Goal: Task Accomplishment & Management: Use online tool/utility

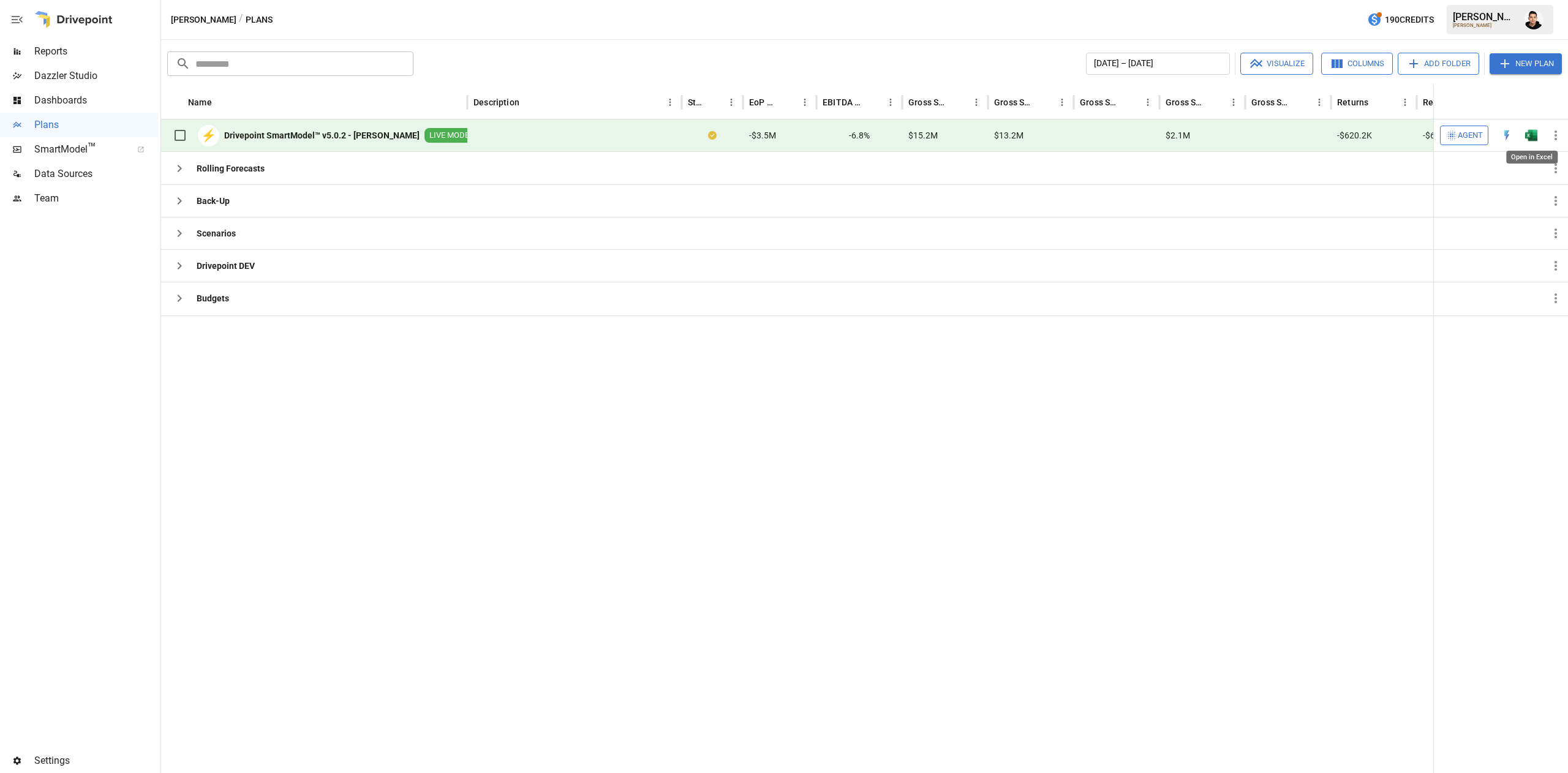
click at [1532, 139] on img "Open in Excel" at bounding box center [1531, 135] width 12 height 12
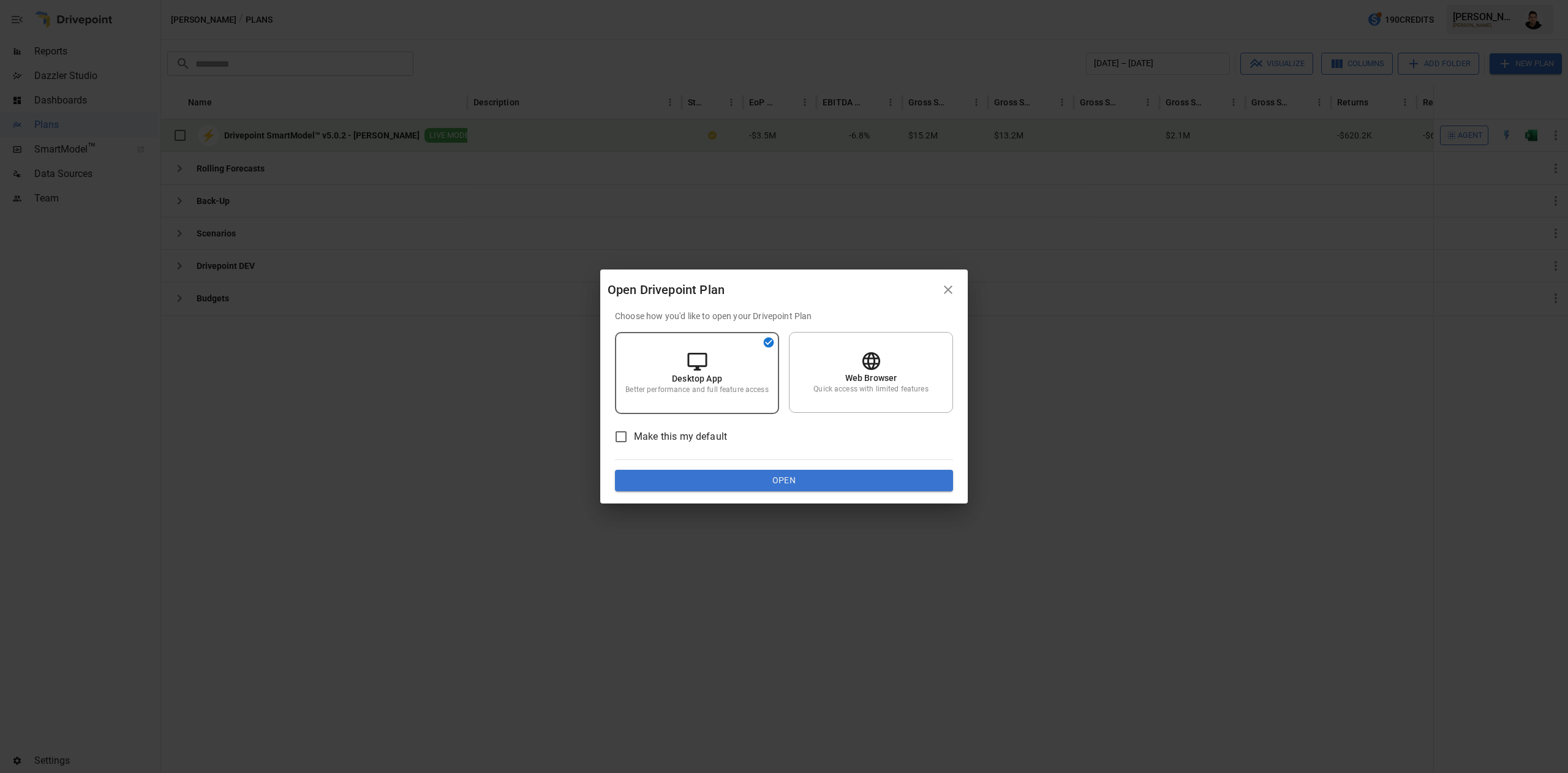
click at [812, 478] on button "Open" at bounding box center [783, 481] width 338 height 22
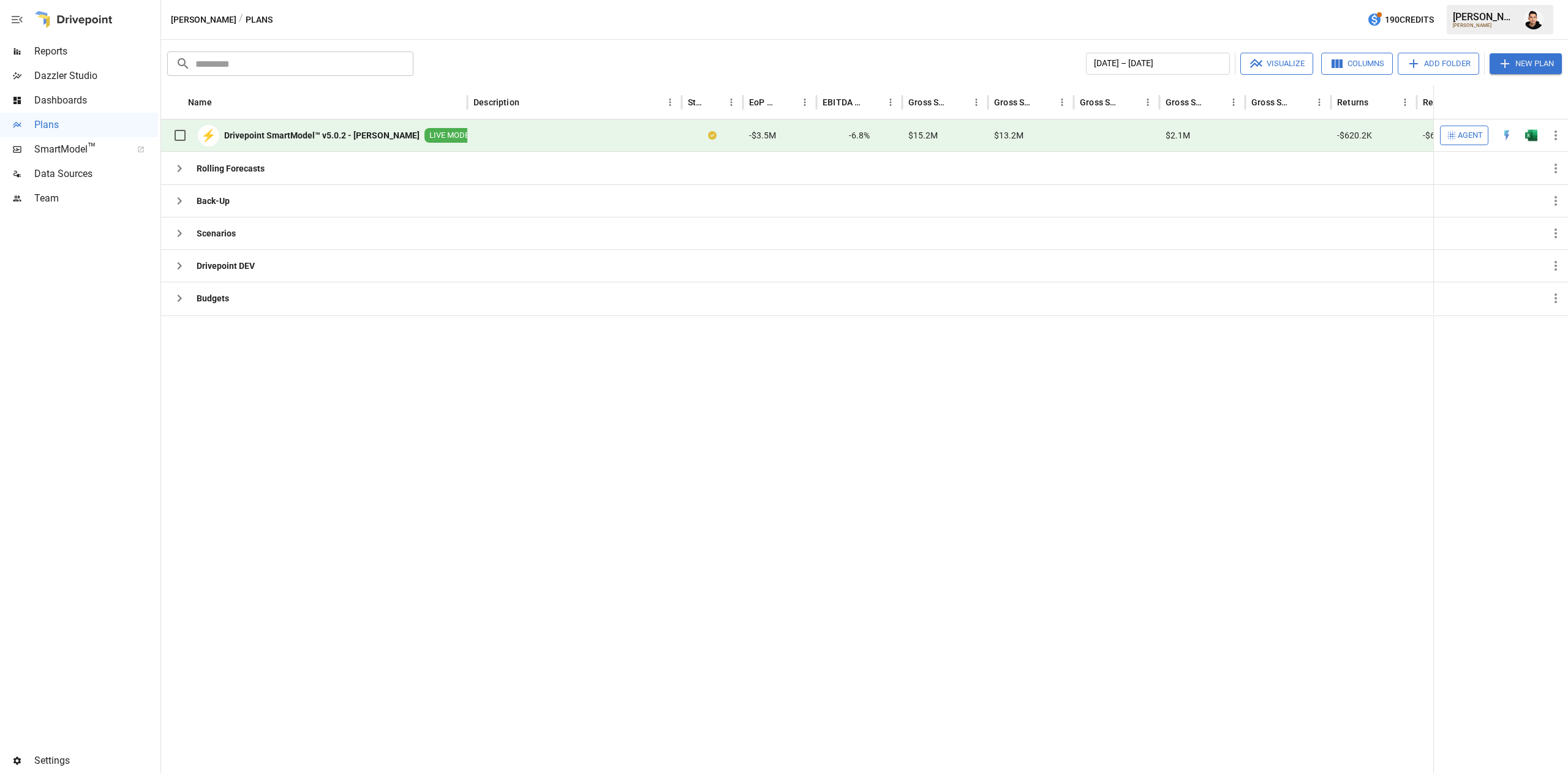
click at [1527, 139] on img "Open in Excel" at bounding box center [1531, 135] width 12 height 12
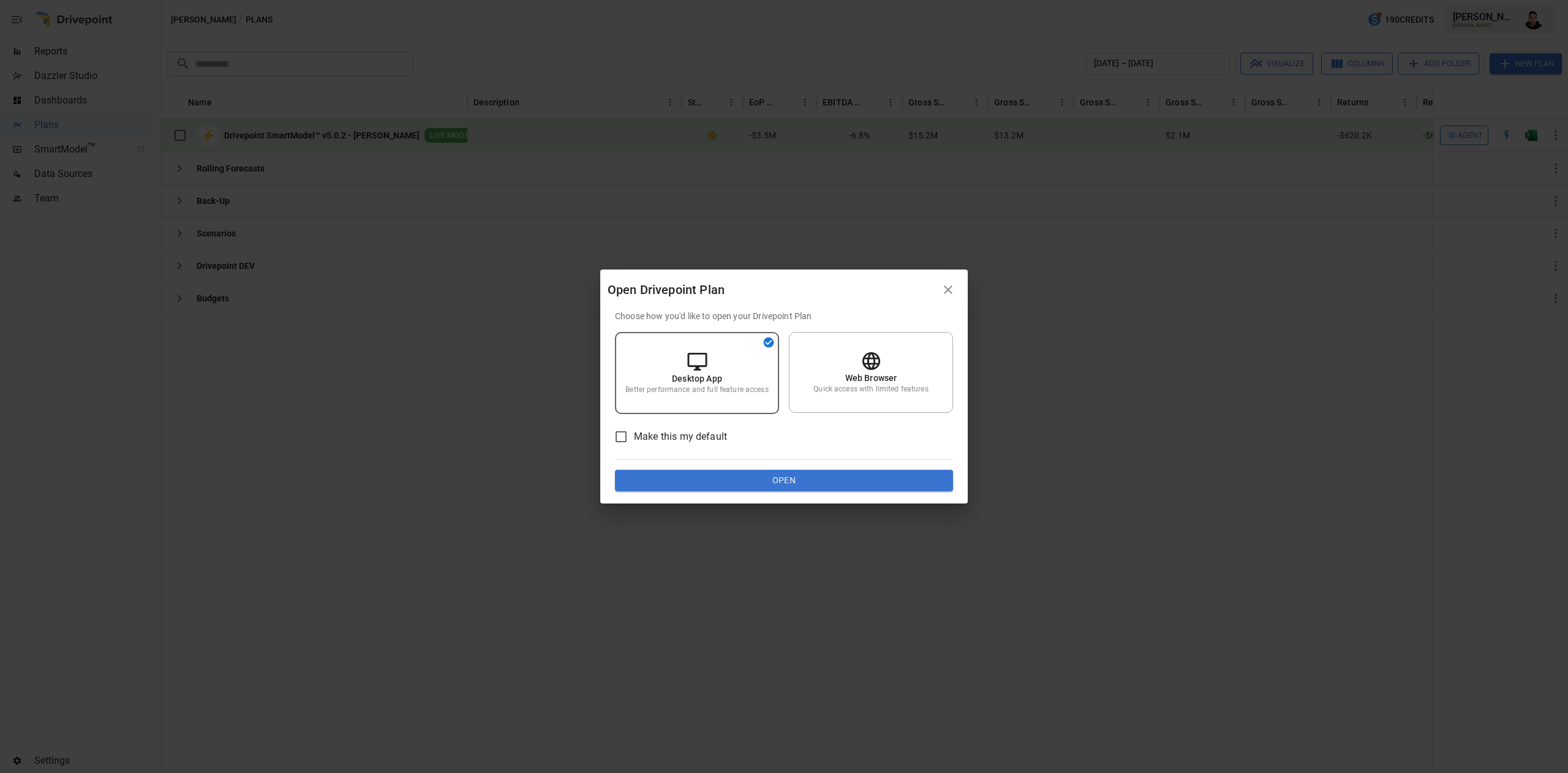
click at [834, 479] on button "Open" at bounding box center [783, 481] width 338 height 22
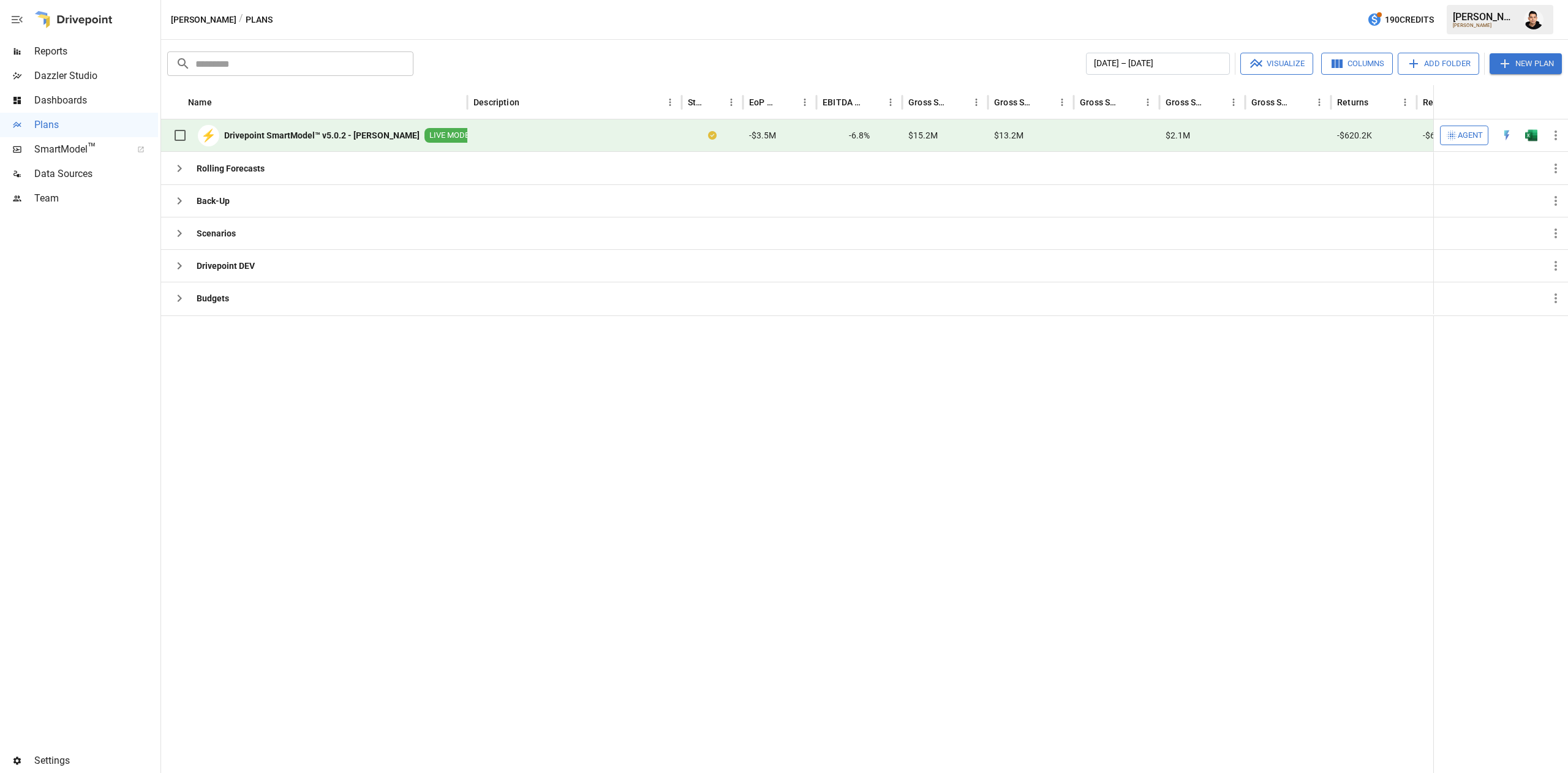
click at [1531, 133] on img "Open in Excel" at bounding box center [1531, 135] width 12 height 12
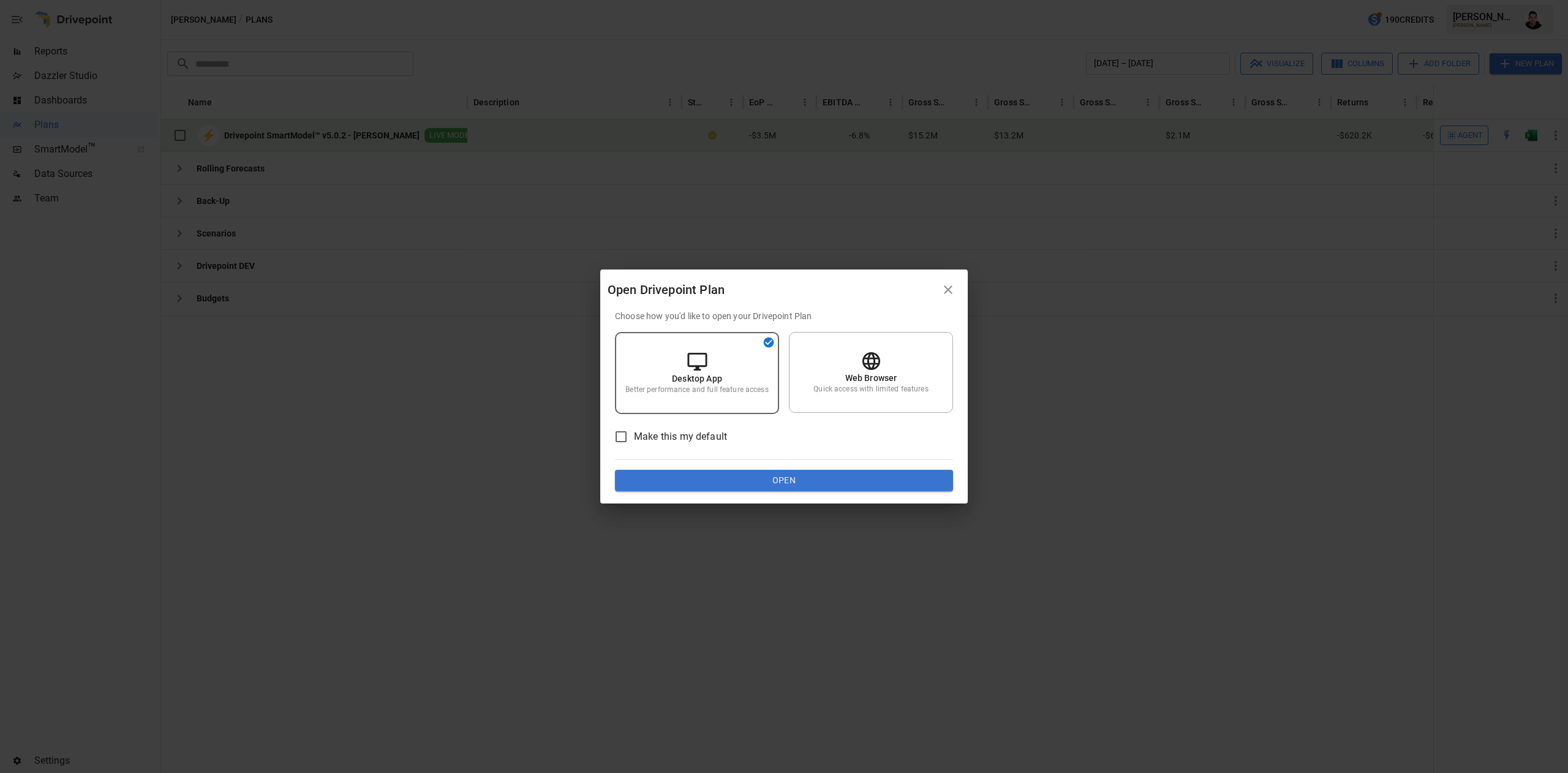
click at [817, 478] on button "Open" at bounding box center [783, 481] width 338 height 22
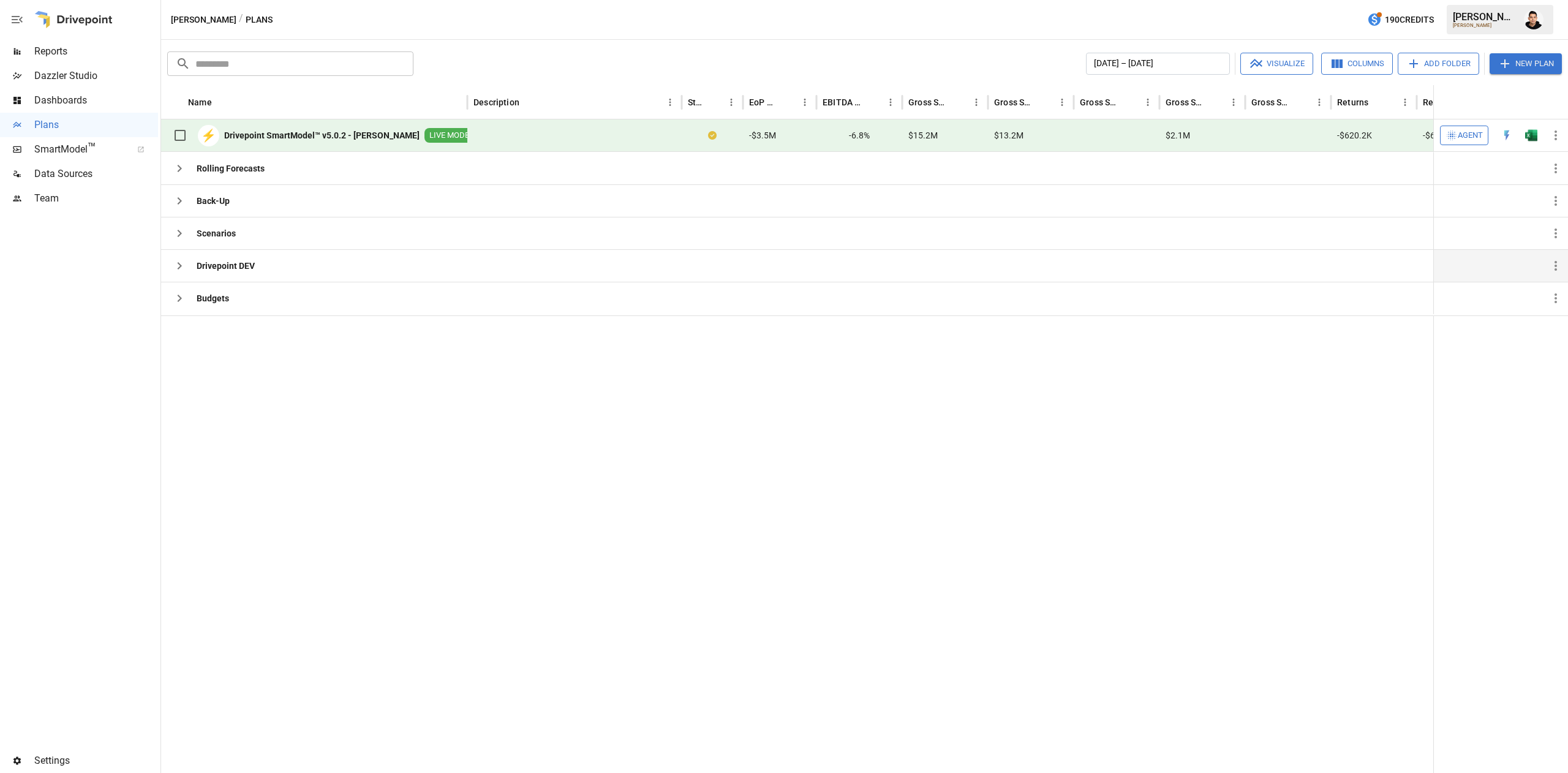
click at [182, 269] on icon "button" at bounding box center [179, 266] width 15 height 15
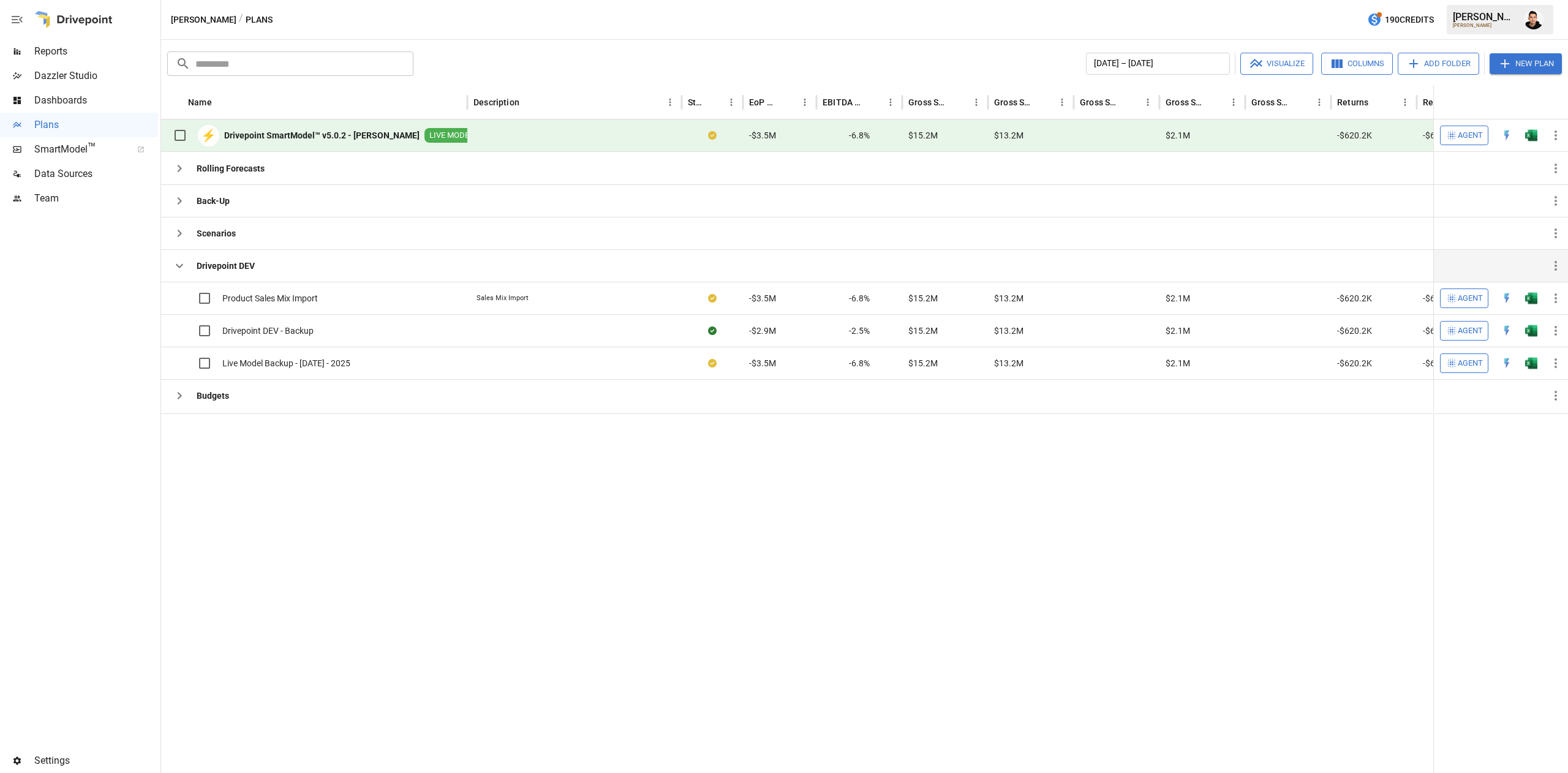
click at [1527, 61] on button "New Plan" at bounding box center [1526, 64] width 72 height 21
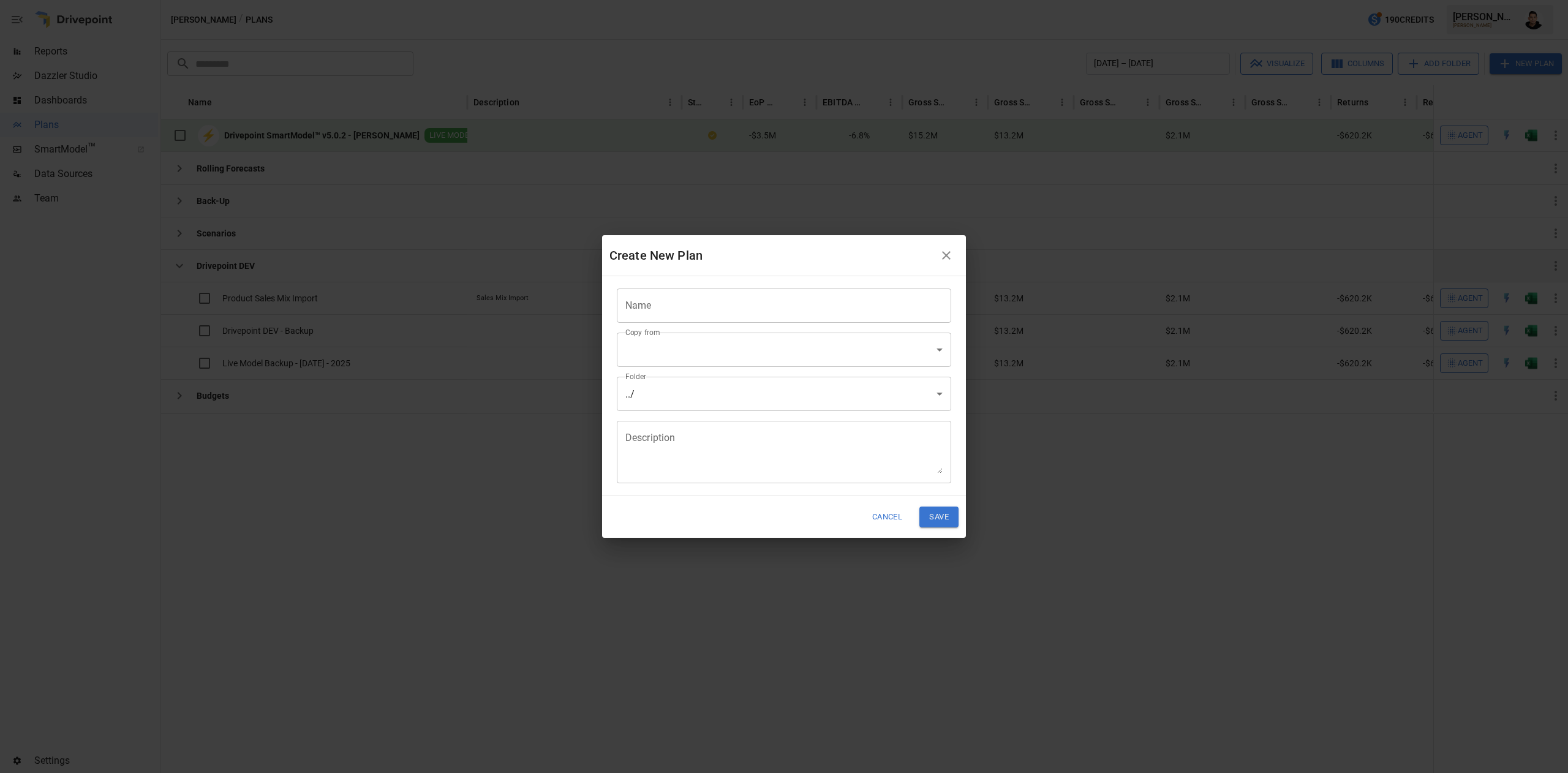
drag, startPoint x: 1527, startPoint y: 61, endPoint x: 1512, endPoint y: 68, distance: 16.6
click at [1512, 68] on div "Create New Plan Name Name Copy from ​ ​ Folder ../ ​ Description * Description …" at bounding box center [784, 386] width 1568 height 773
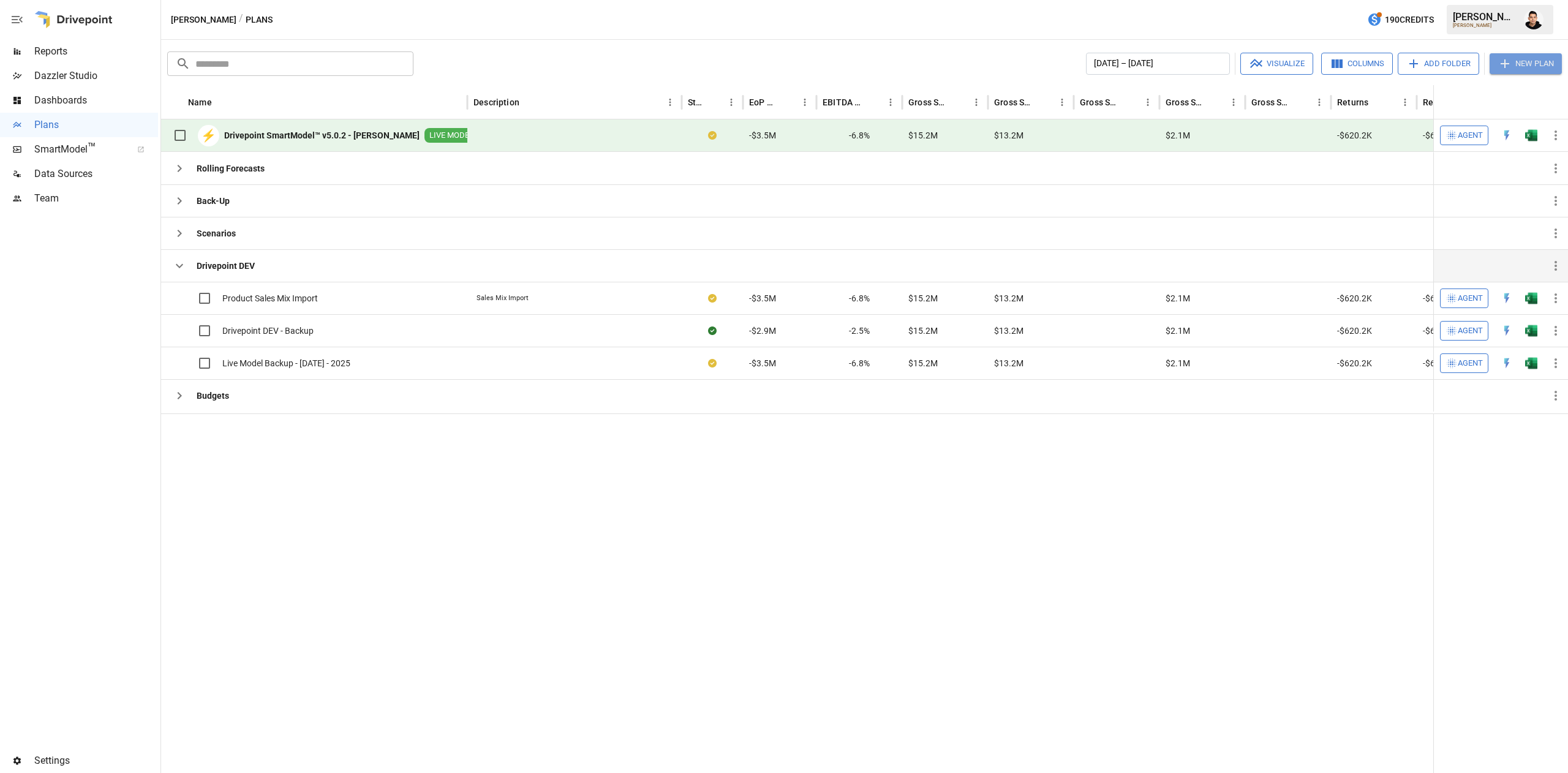
click at [1525, 64] on button "New Plan" at bounding box center [1526, 64] width 72 height 21
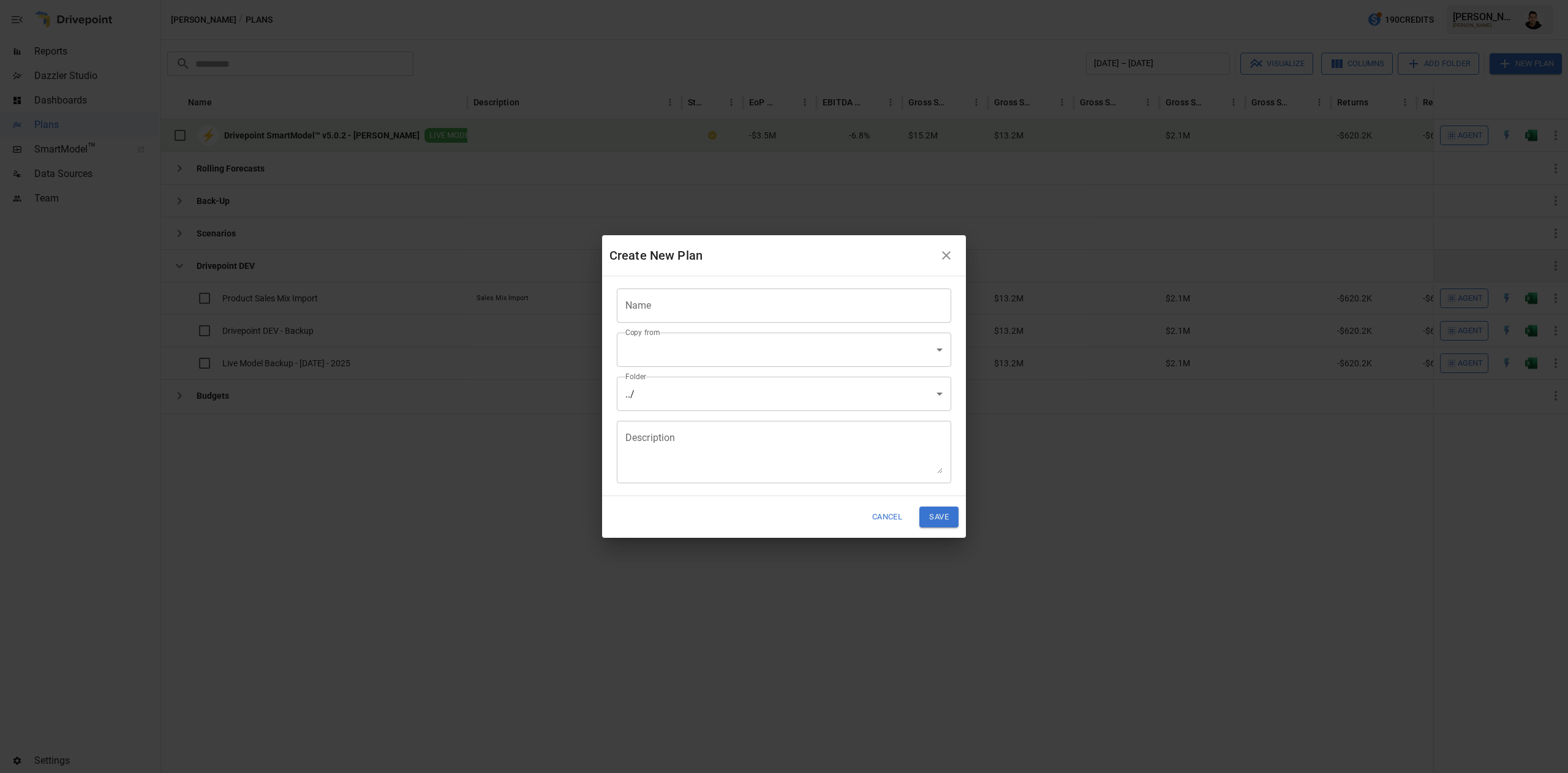
click at [756, 307] on input "Name" at bounding box center [784, 305] width 334 height 35
type input "*"
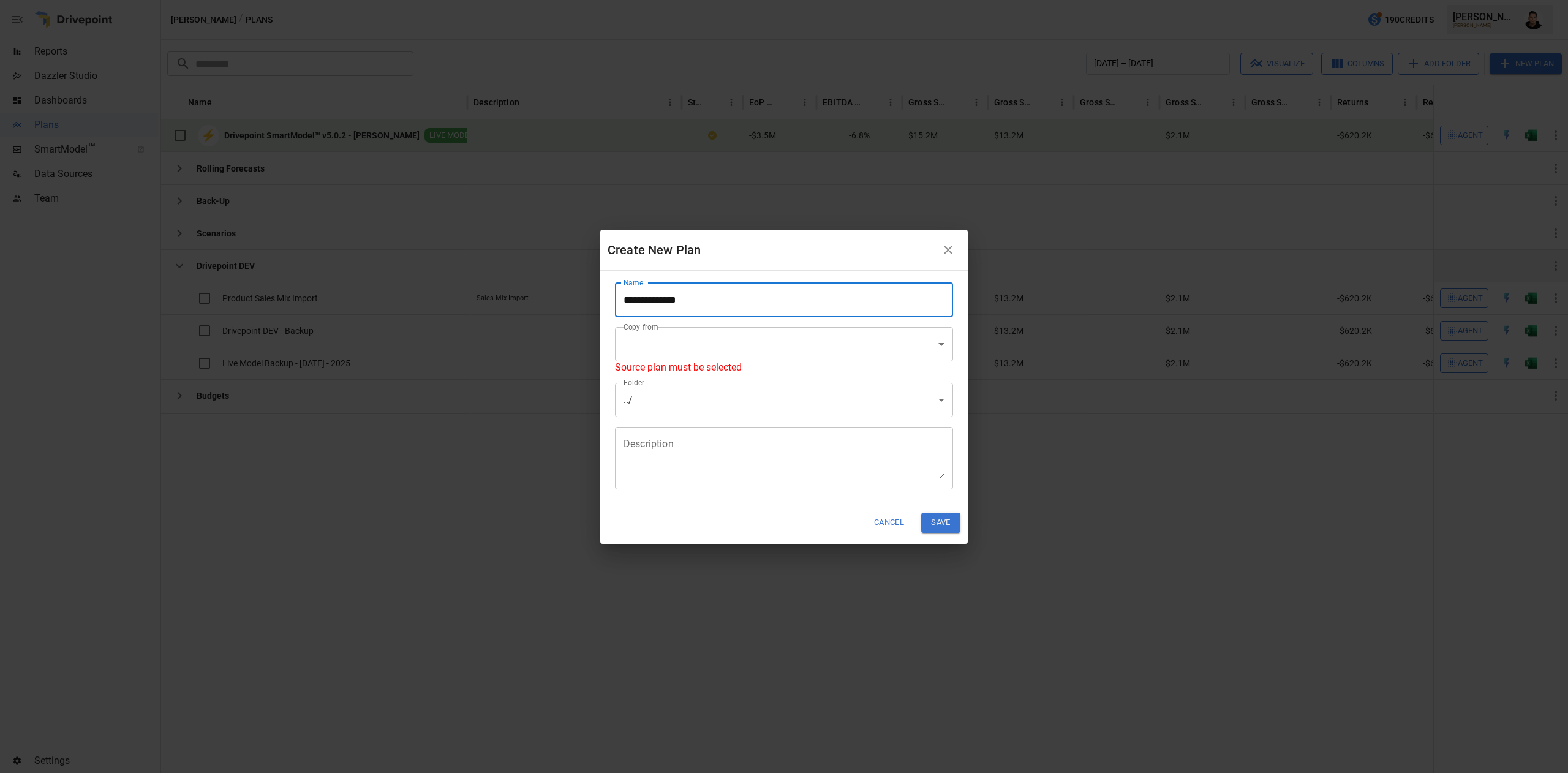
type input "**********"
click at [791, 0] on body "Reports Dazzler Studio Dashboards Plans SmartModel ™ Data Sources Team Settings…" at bounding box center [784, 0] width 1568 height 0
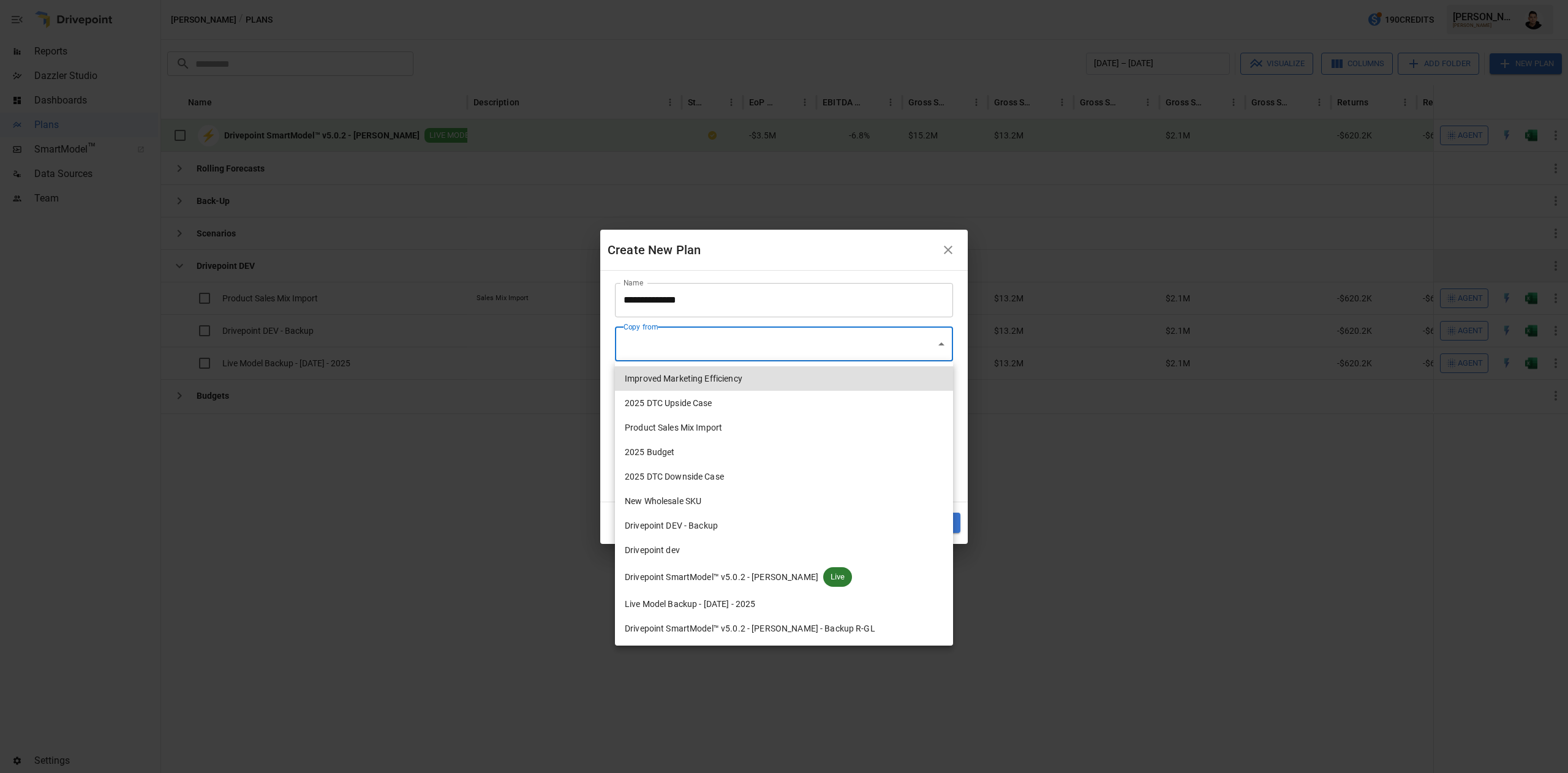
click at [777, 573] on span "Drivepoint SmartModel™ v5.0.2 - [PERSON_NAME]" at bounding box center [722, 577] width 194 height 13
type input "**********"
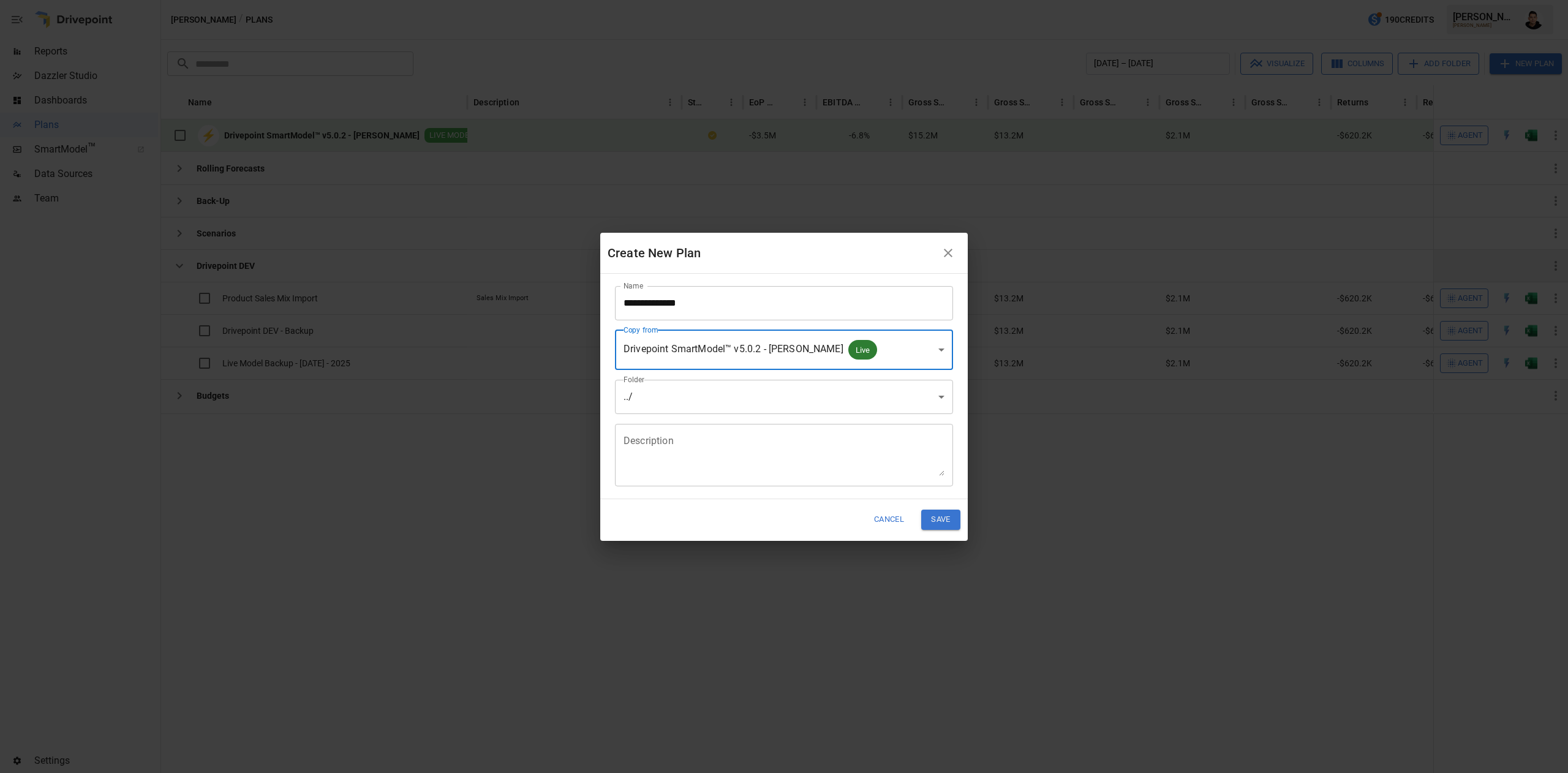
click at [743, 0] on body "Reports Dazzler Studio Dashboards Plans SmartModel ™ Data Sources Team Settings…" at bounding box center [784, 0] width 1568 height 0
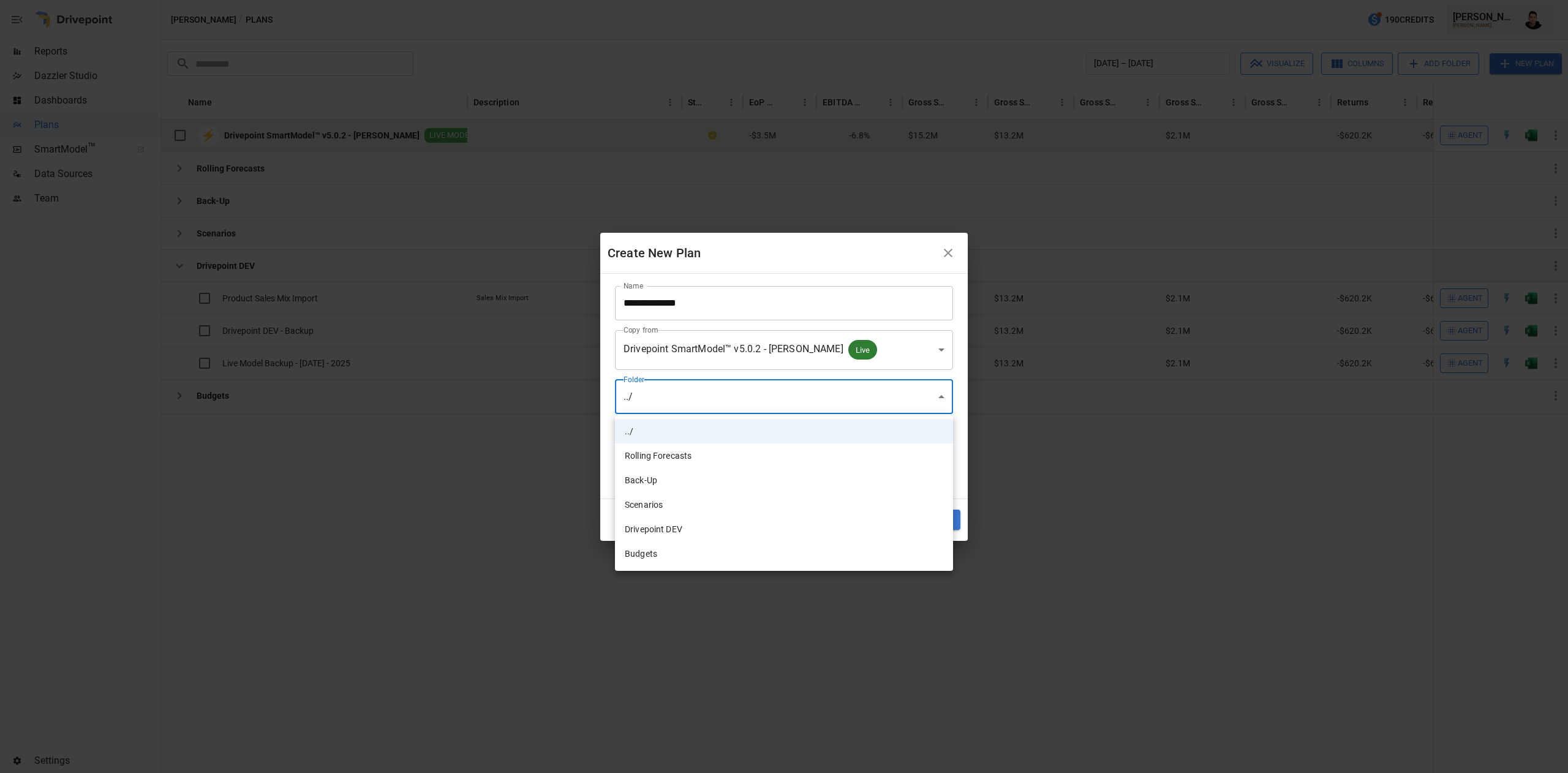
click at [717, 529] on li "Drivepoint DEV" at bounding box center [783, 529] width 338 height 24
type input "**********"
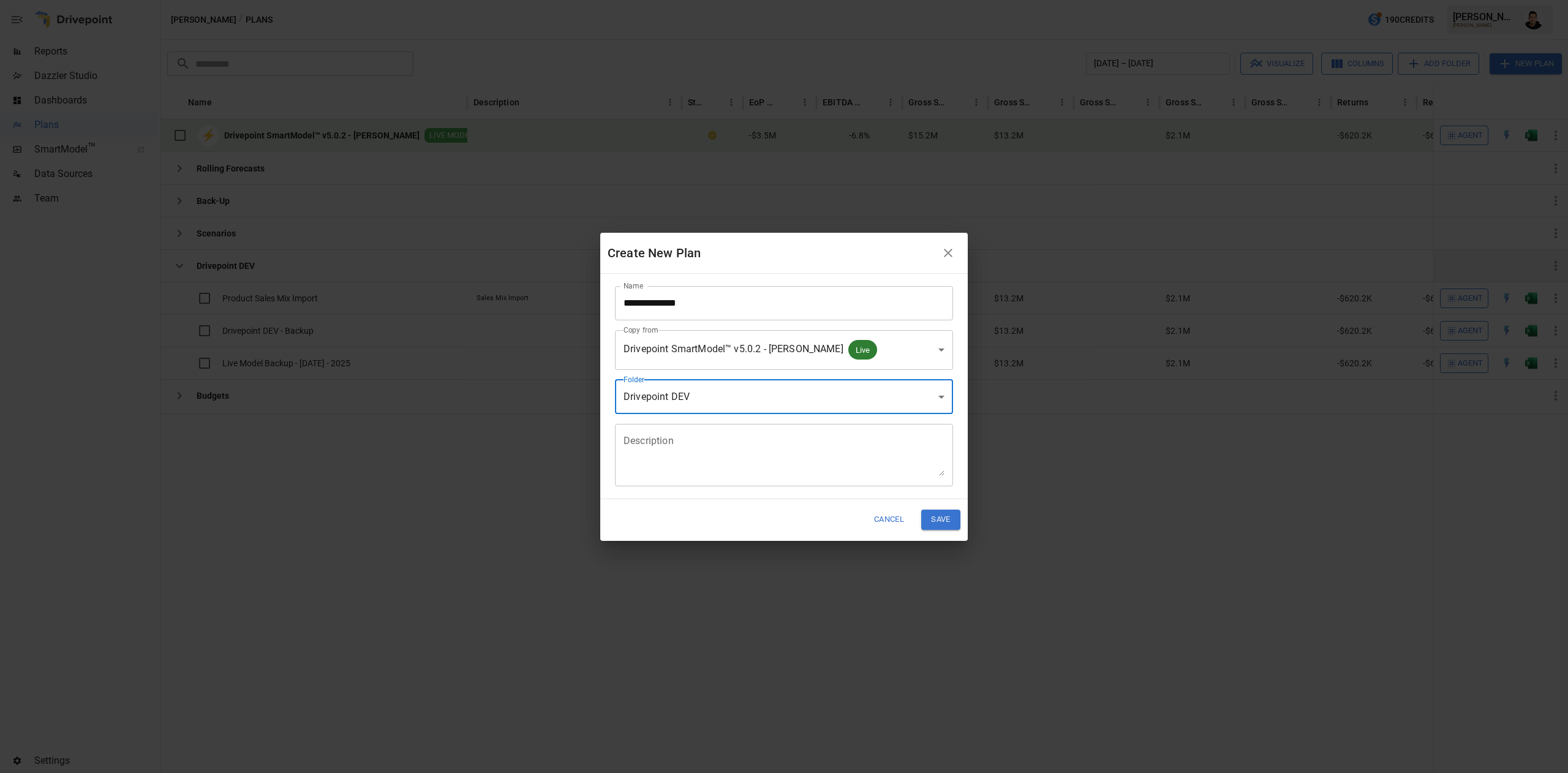
click at [944, 518] on button "Save" at bounding box center [941, 520] width 39 height 20
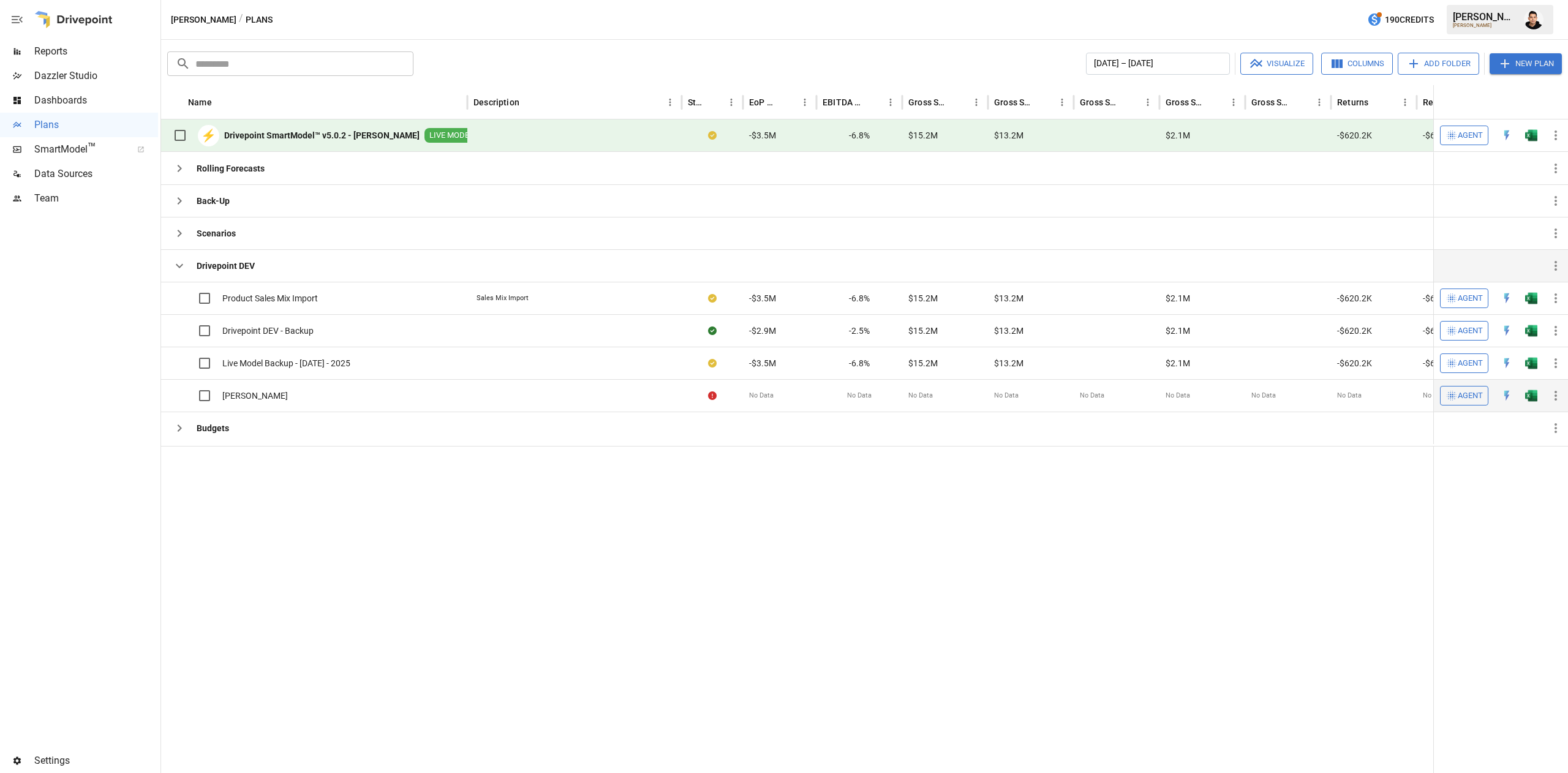
click at [1534, 307] on button "button" at bounding box center [1531, 298] width 39 height 18
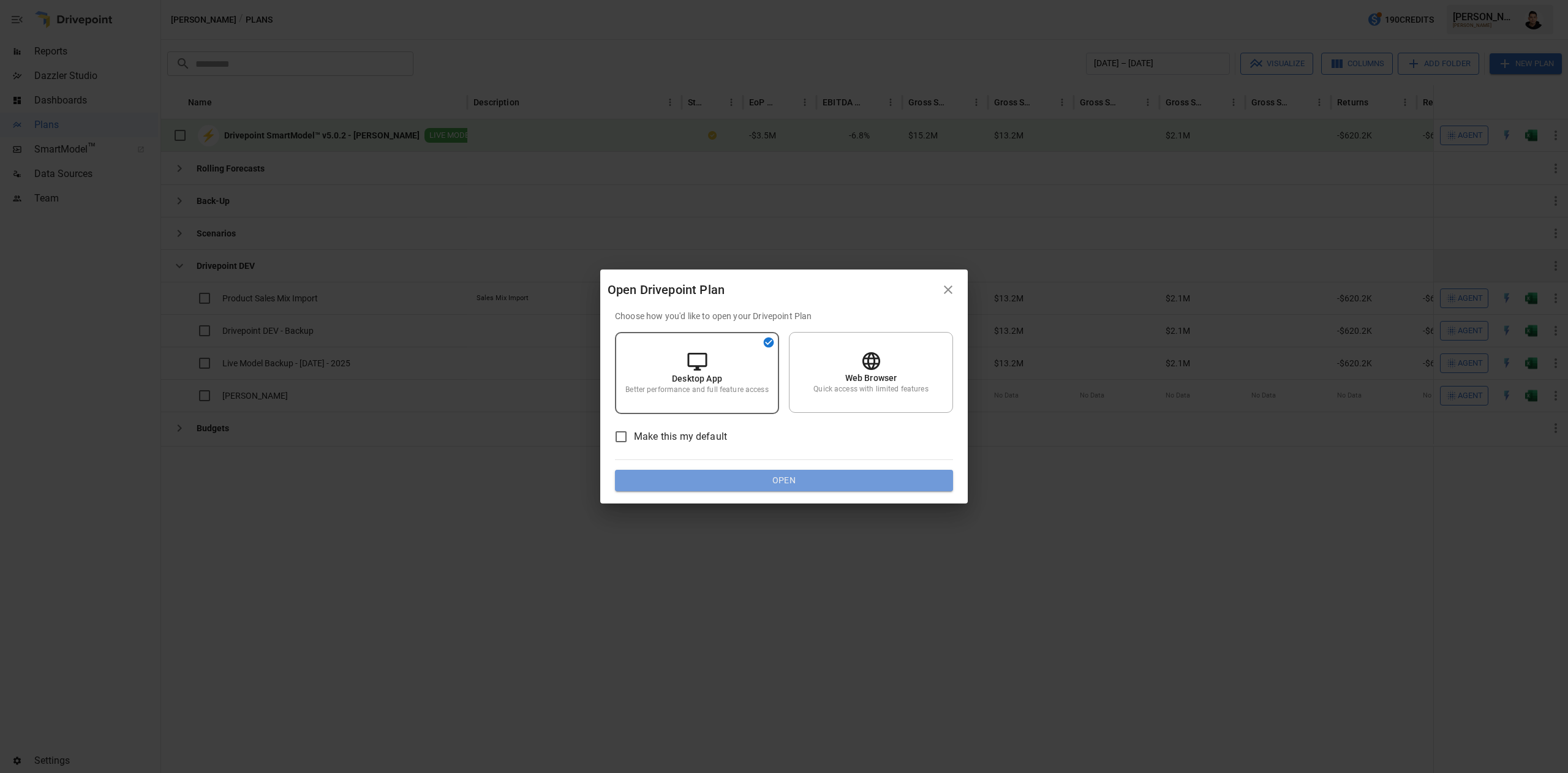
click at [925, 477] on button "Open" at bounding box center [783, 481] width 338 height 22
click at [917, 490] on button "Open" at bounding box center [783, 481] width 338 height 22
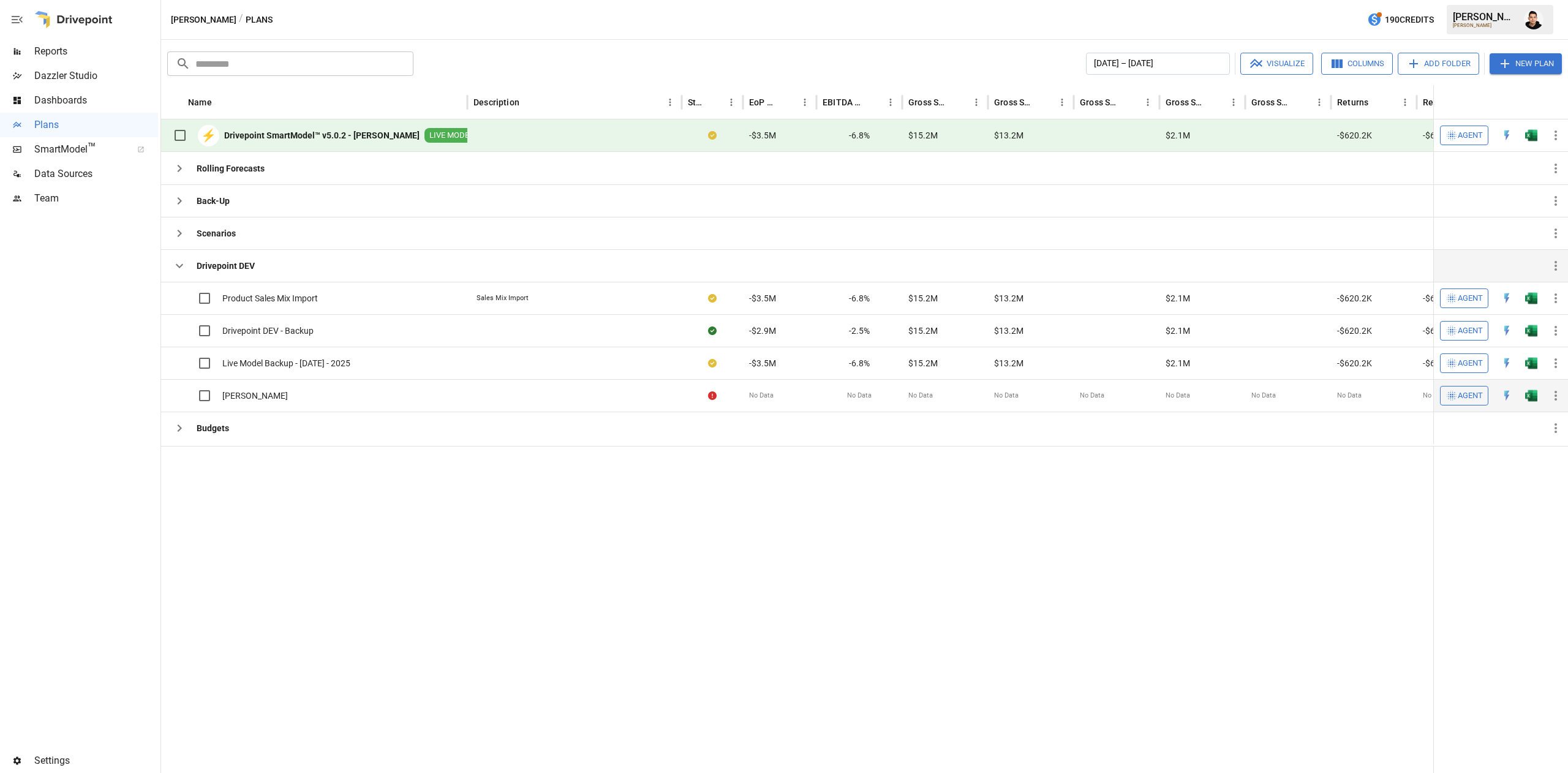
click at [1525, 307] on button "button" at bounding box center [1531, 298] width 39 height 18
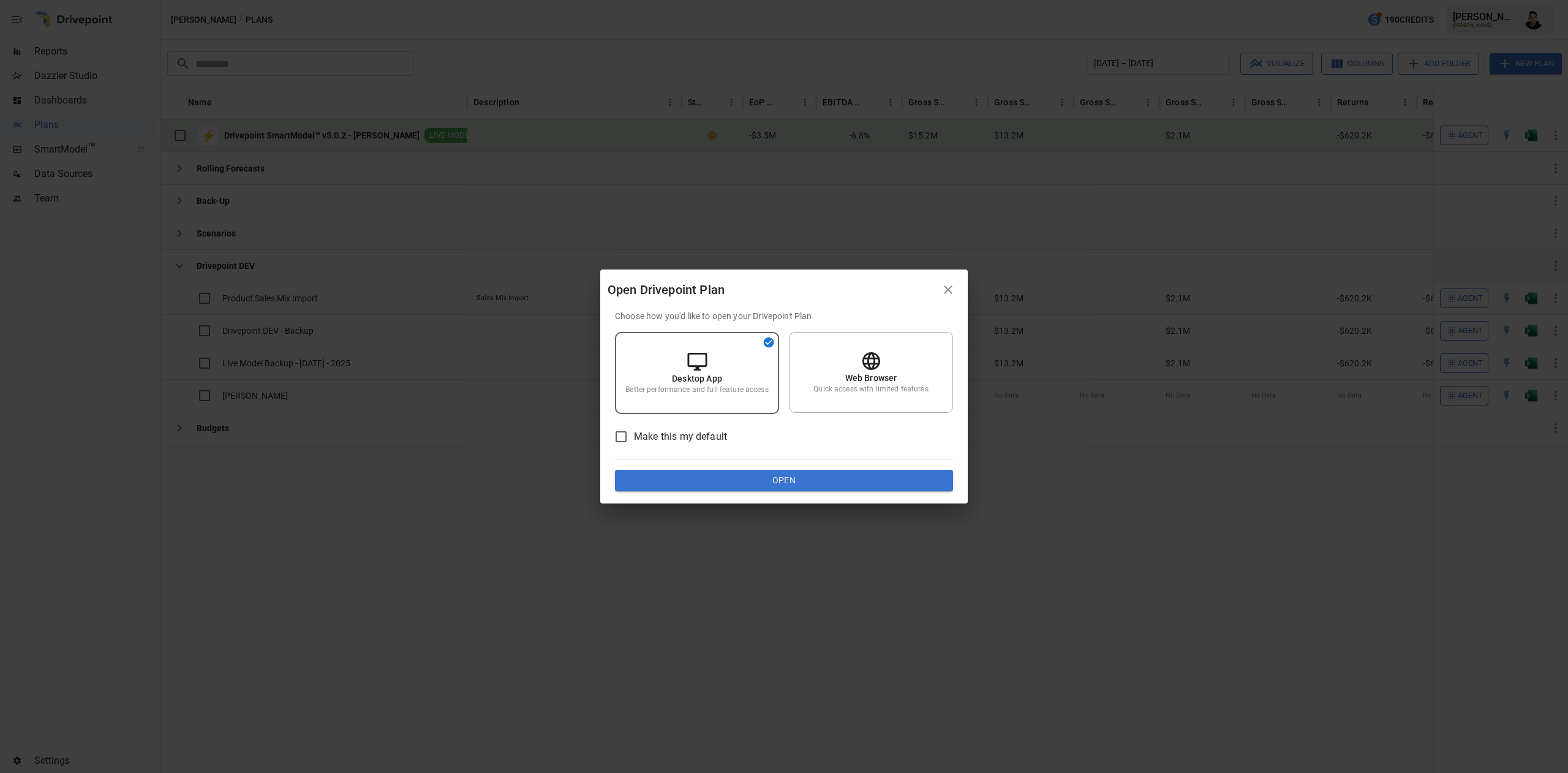
click at [789, 477] on button "Open" at bounding box center [783, 481] width 338 height 22
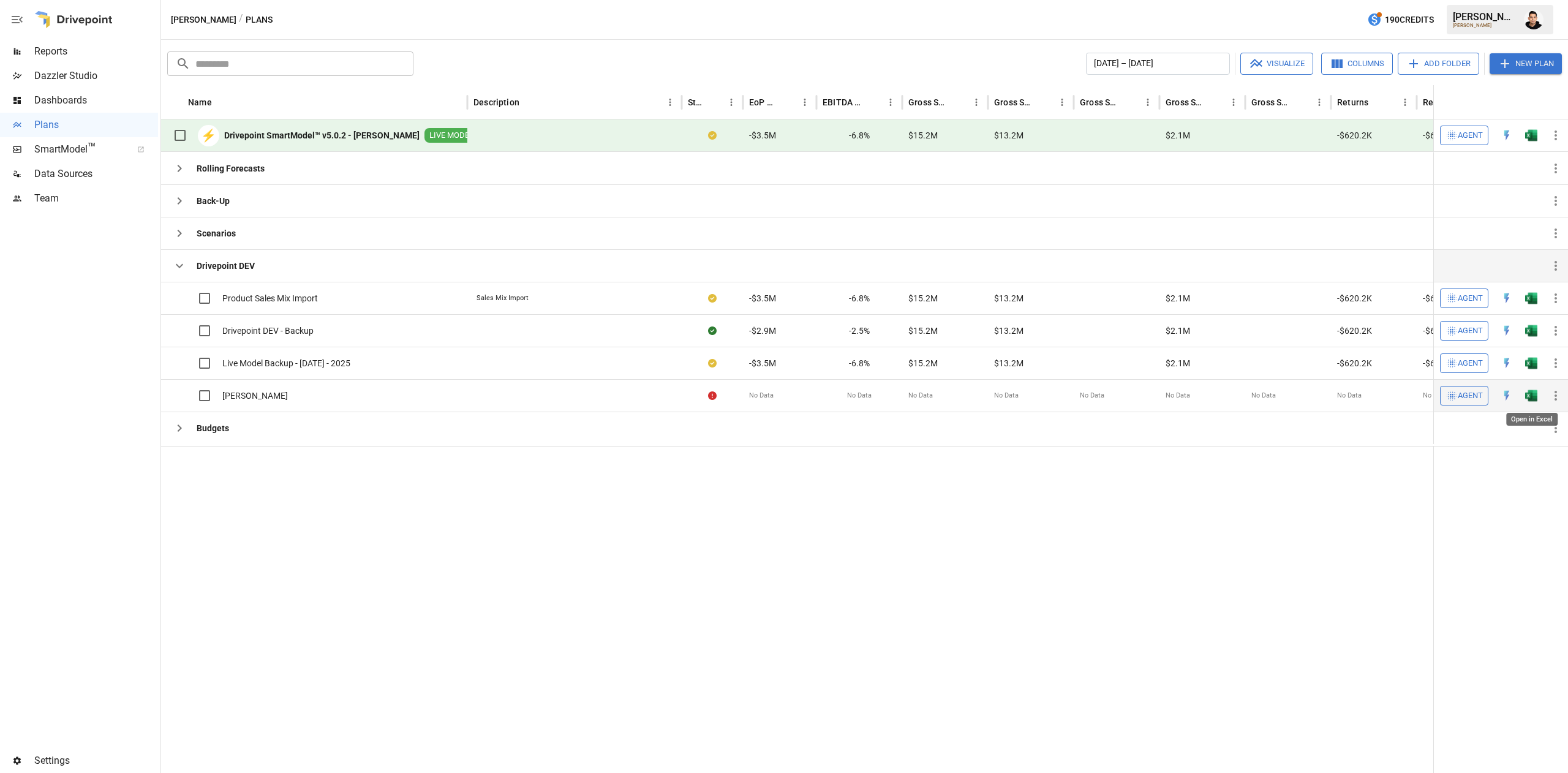
click at [1531, 305] on img "Open in Excel" at bounding box center [1531, 299] width 12 height 12
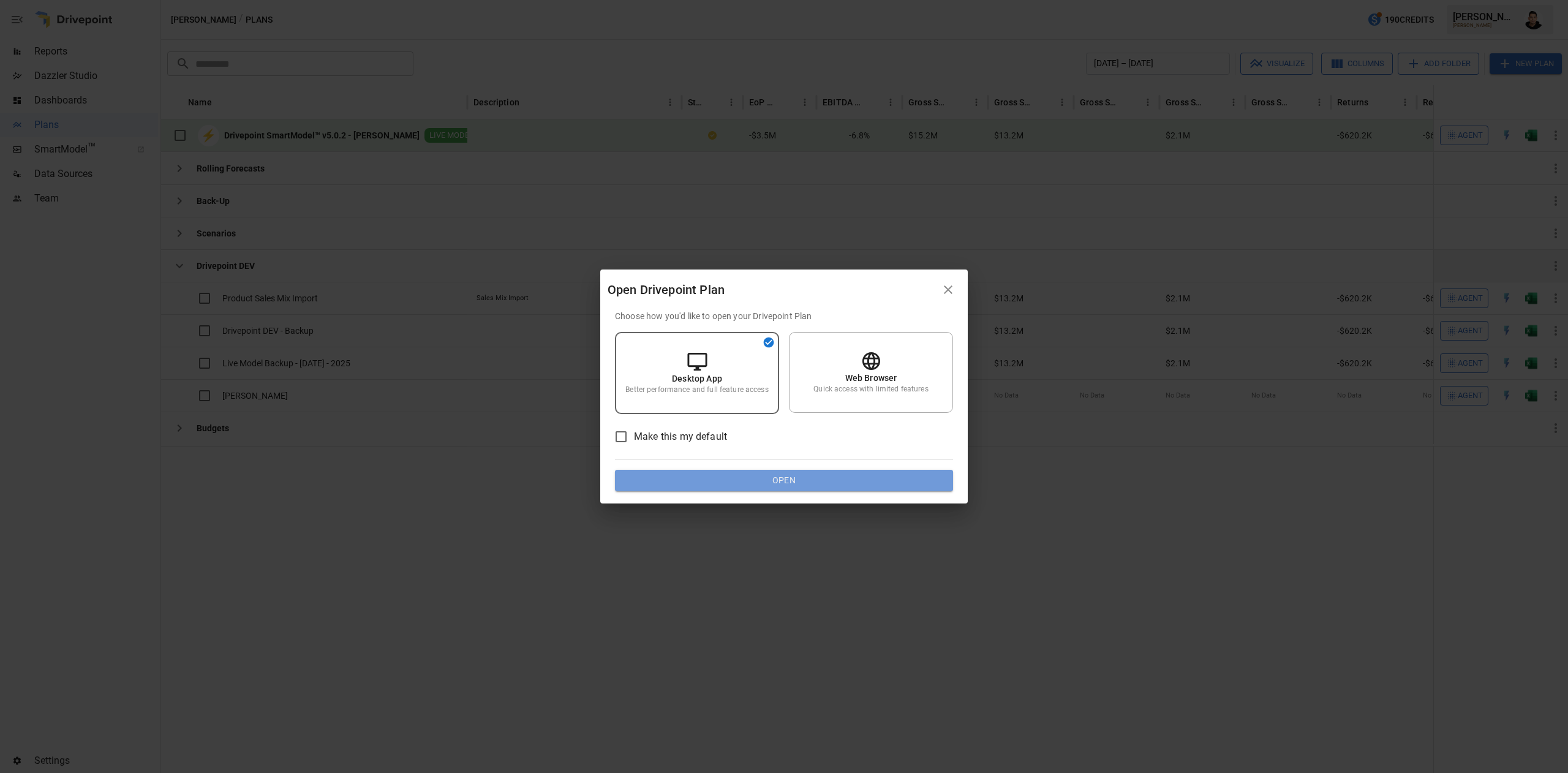
click at [888, 475] on button "Open" at bounding box center [783, 481] width 338 height 22
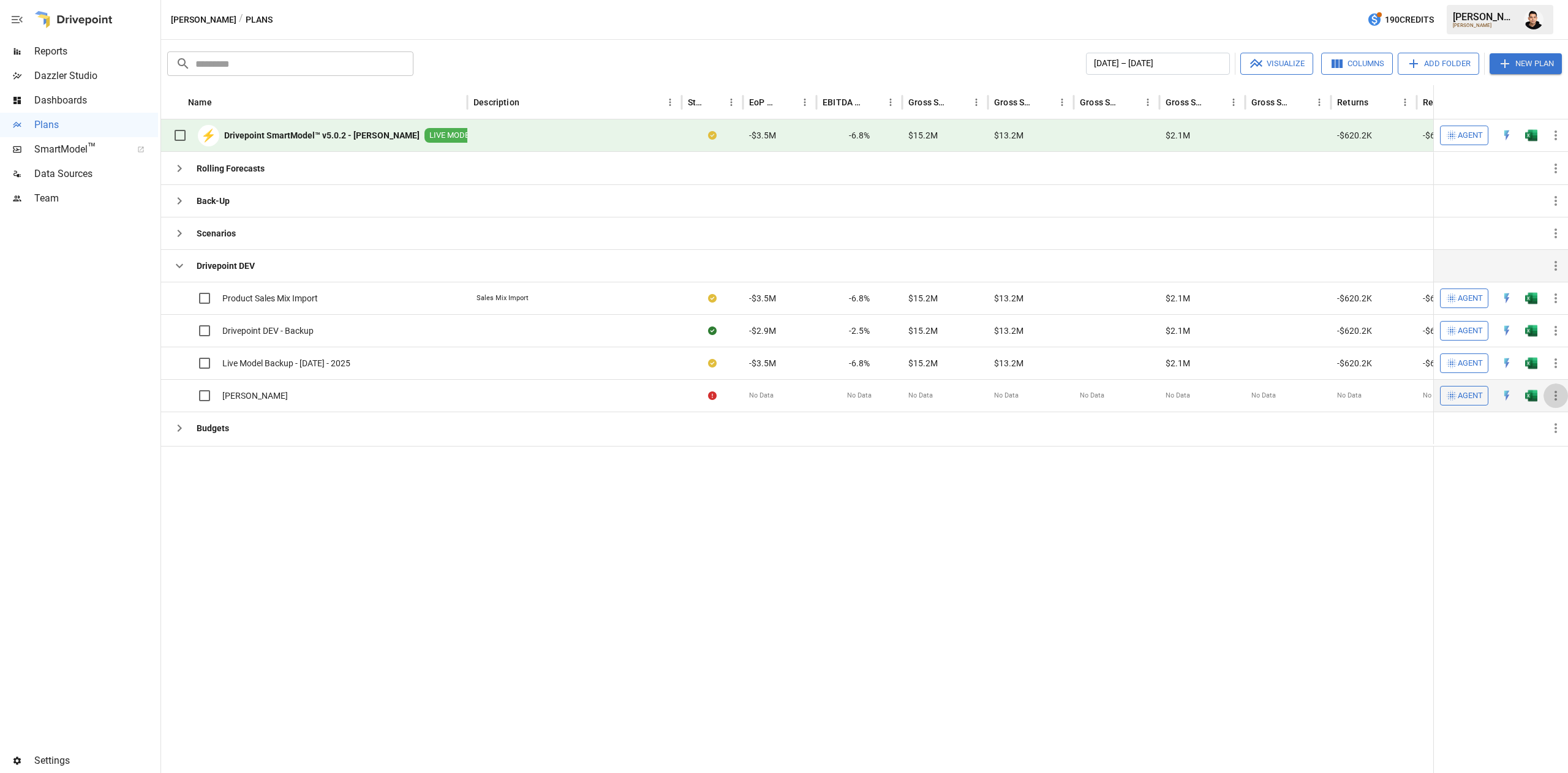
click at [1544, 401] on button "button" at bounding box center [1556, 395] width 24 height 24
click at [1534, 391] on div at bounding box center [784, 386] width 1568 height 773
click at [1528, 305] on img "Open in Excel" at bounding box center [1531, 299] width 12 height 12
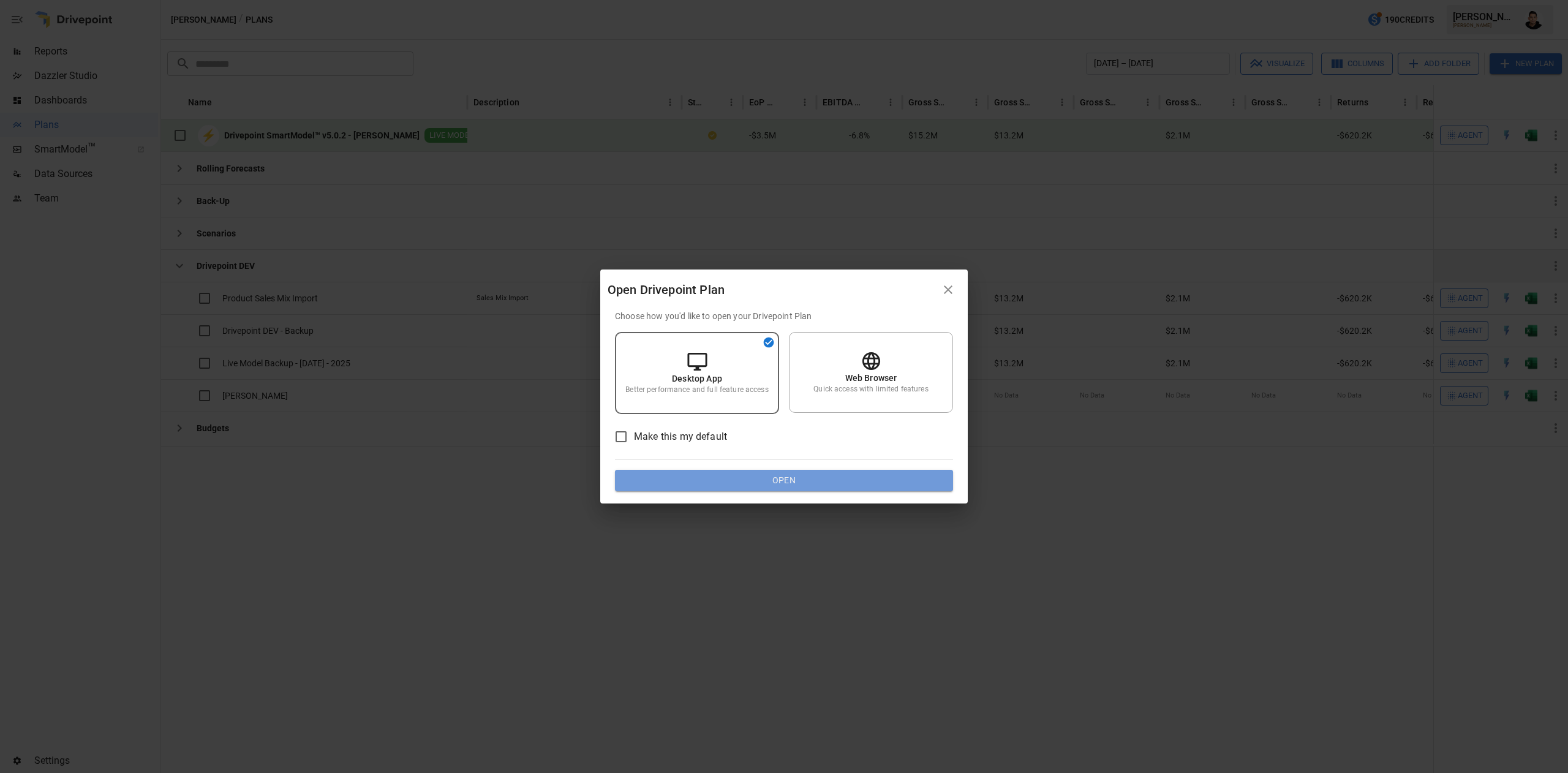
click at [868, 472] on button "Open" at bounding box center [783, 481] width 338 height 22
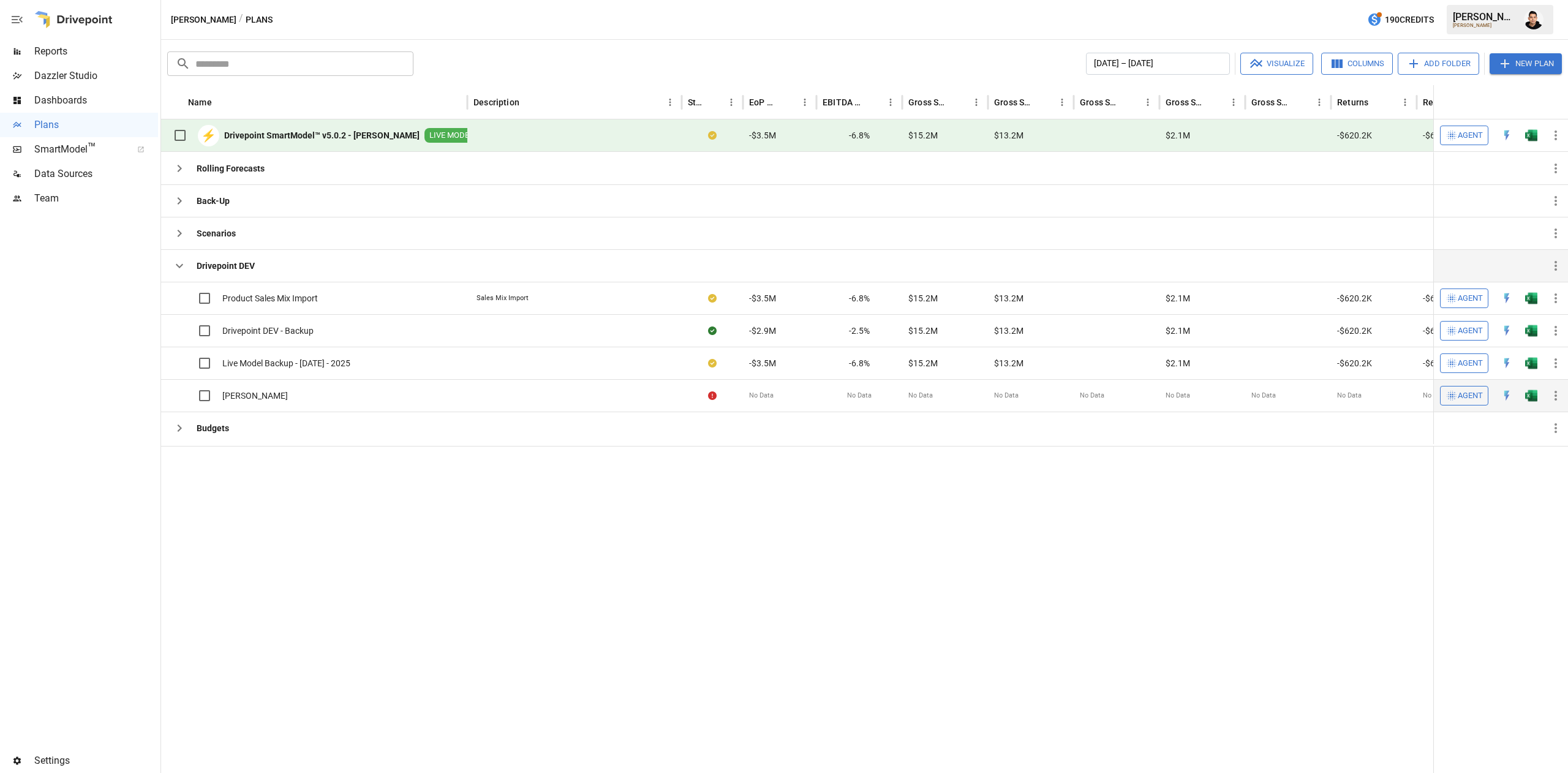
click at [1523, 307] on button "button" at bounding box center [1531, 298] width 39 height 18
click at [1532, 397] on div "Open Drivepoint Plan Choose how you'd like to open your Drivepoint Plan Desktop…" at bounding box center [784, 386] width 1568 height 773
click at [1534, 307] on button "button" at bounding box center [1531, 298] width 39 height 18
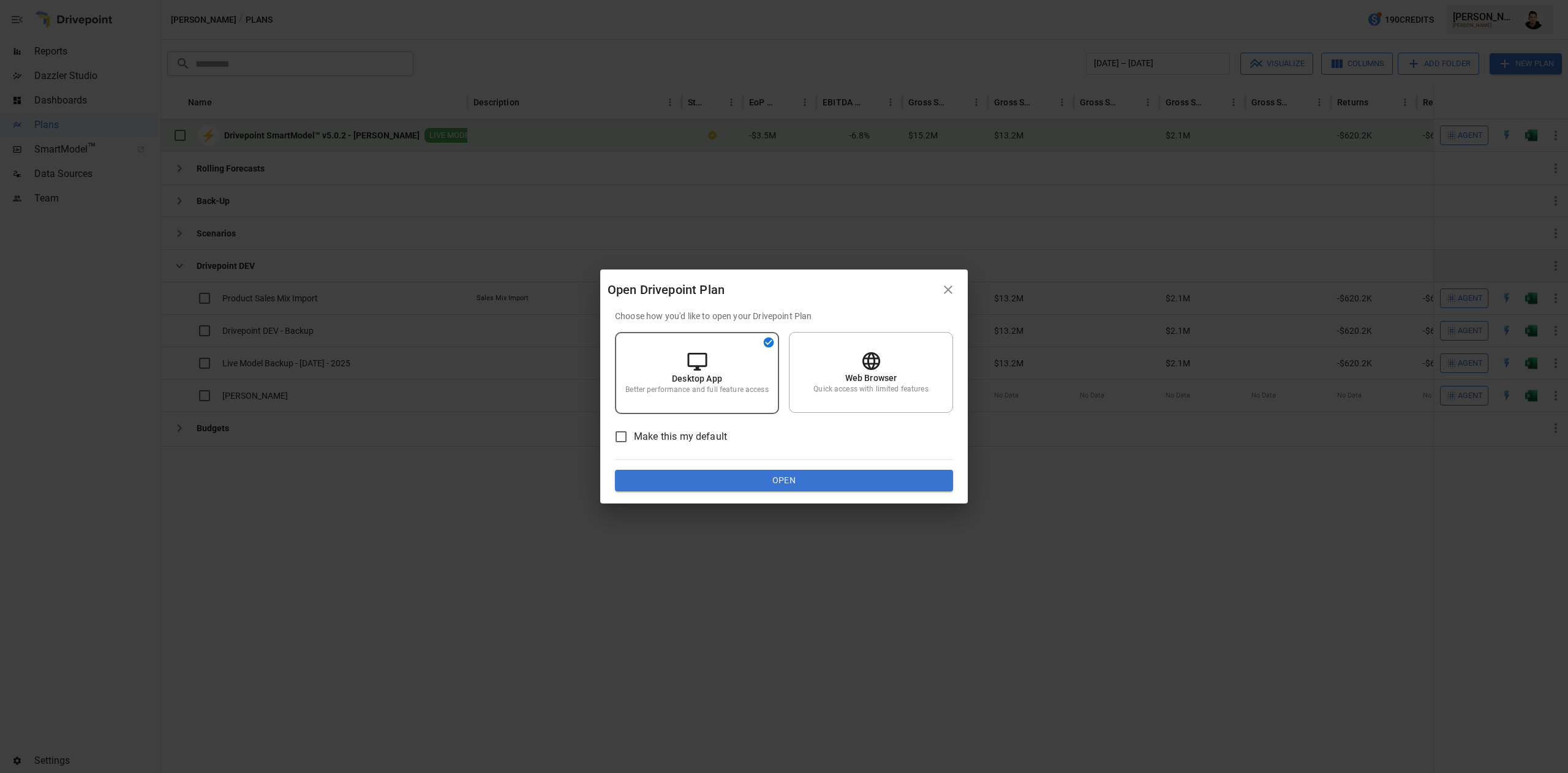
click at [836, 499] on div "Choose how you'd like to open your Drivepoint Plan Desktop App Better performan…" at bounding box center [784, 407] width 368 height 194
click at [839, 485] on button "Open" at bounding box center [783, 481] width 338 height 22
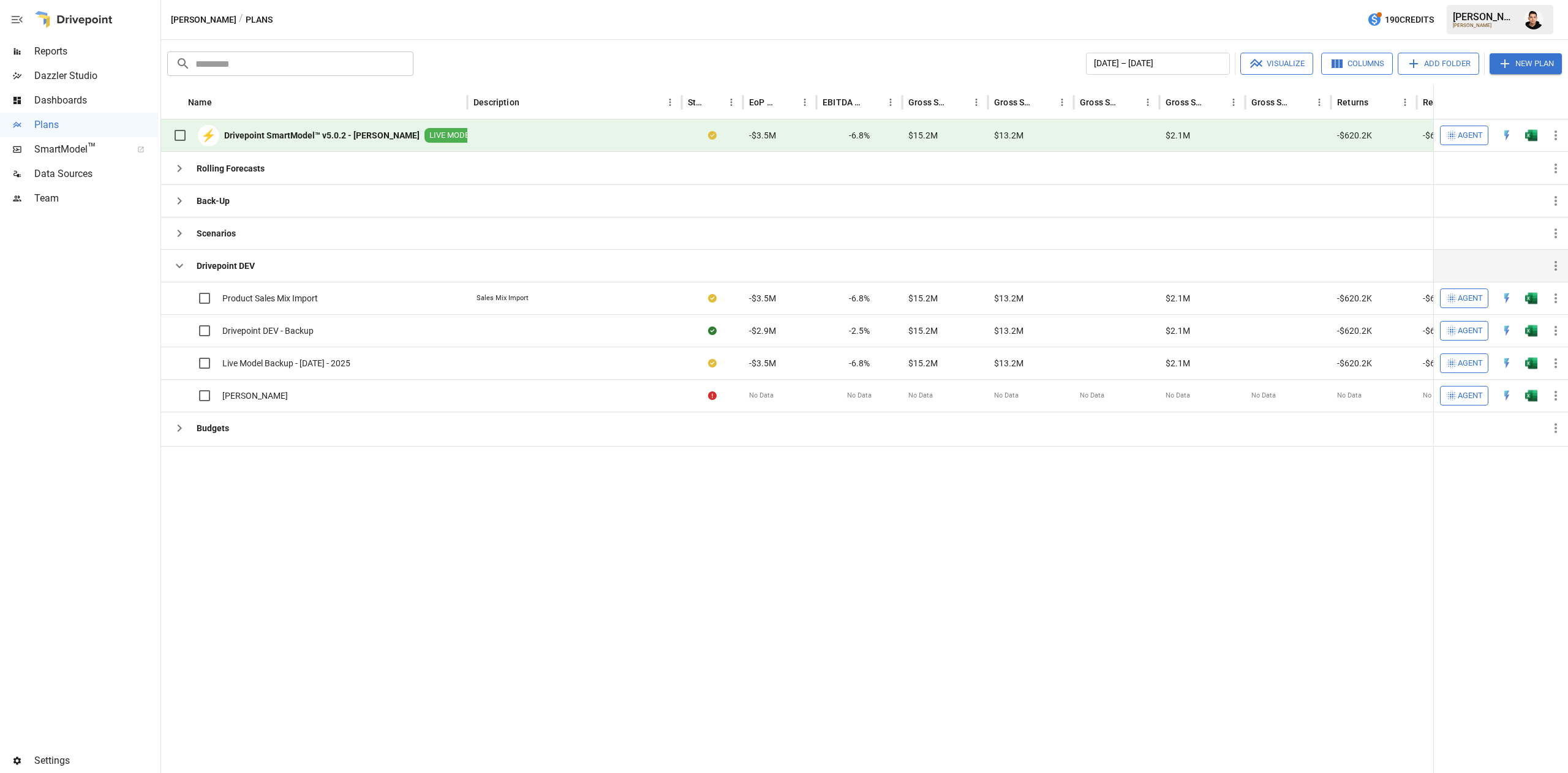
click at [876, 146] on div "-6.8%" at bounding box center [859, 135] width 86 height 32
